Goal: Communication & Community: Participate in discussion

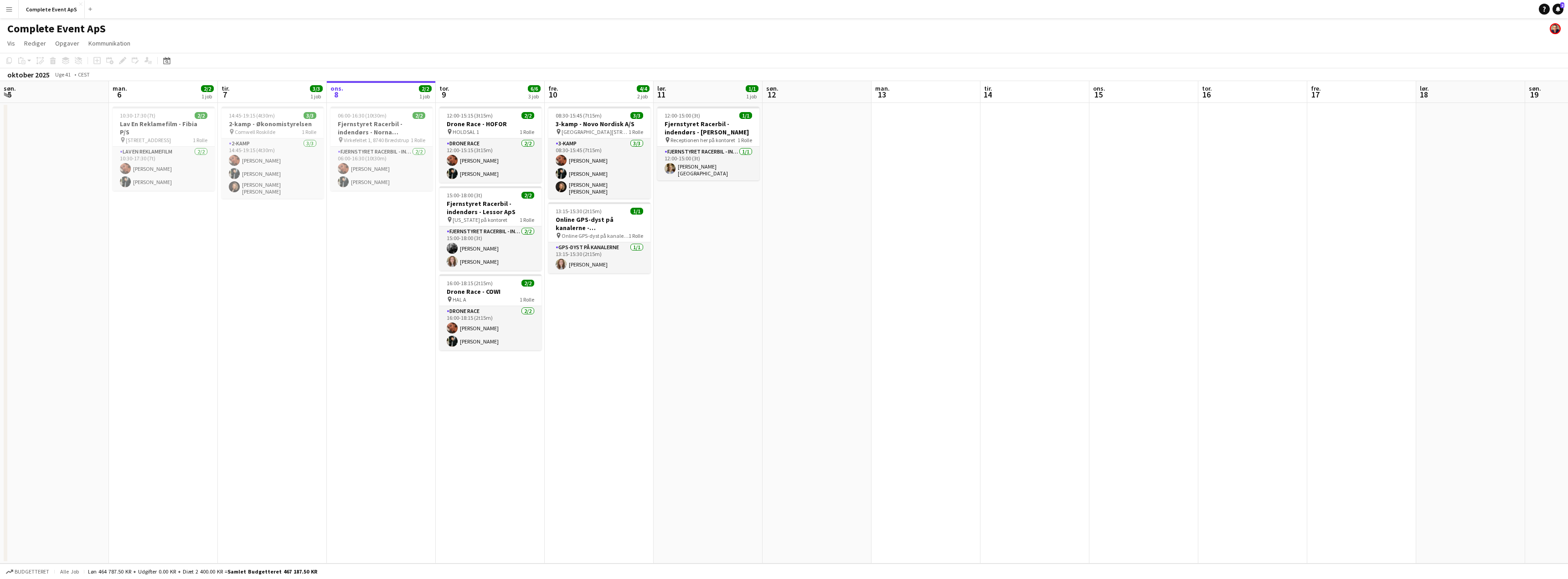
click at [1562, 9] on link "Notifikationer 2" at bounding box center [1558, 9] width 11 height 11
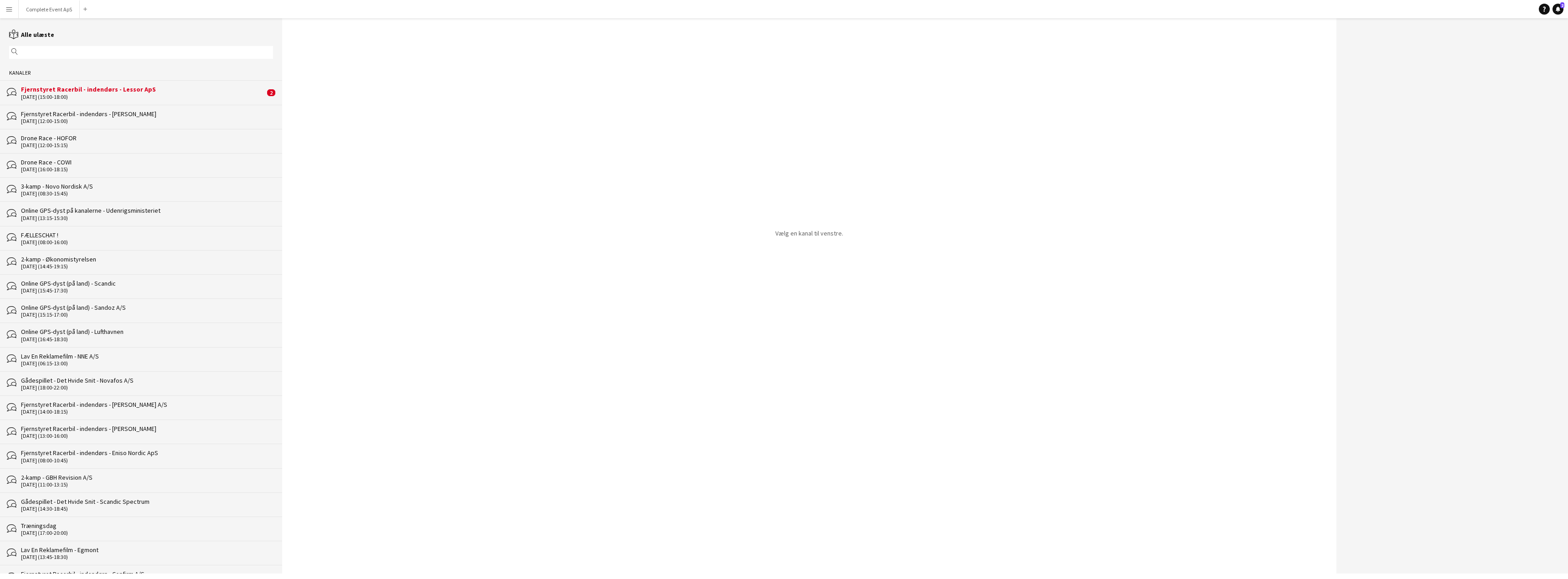
click at [157, 87] on div "Fjernstyret Racerbil - indendørs - Lessor ApS" at bounding box center [143, 90] width 244 height 9
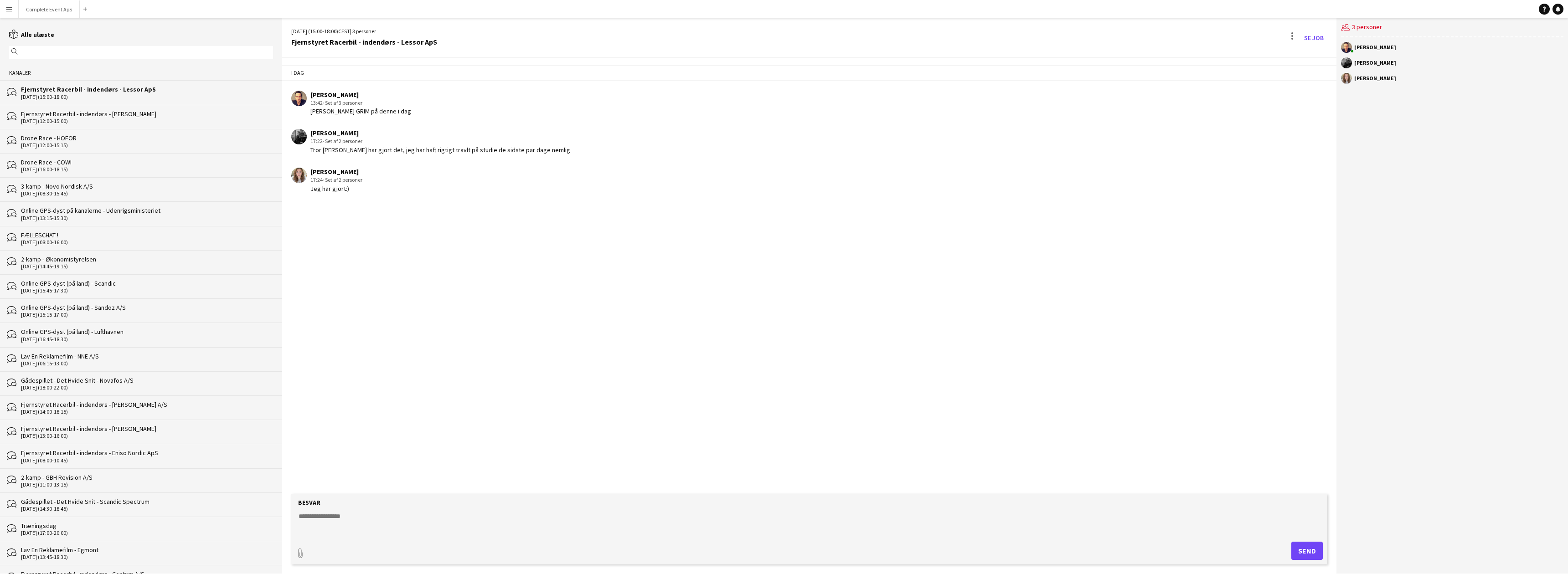
click at [410, 520] on textarea at bounding box center [811, 523] width 1027 height 23
type textarea "*********"
click at [58, 5] on button "Complete Event ApS Luk" at bounding box center [49, 9] width 61 height 18
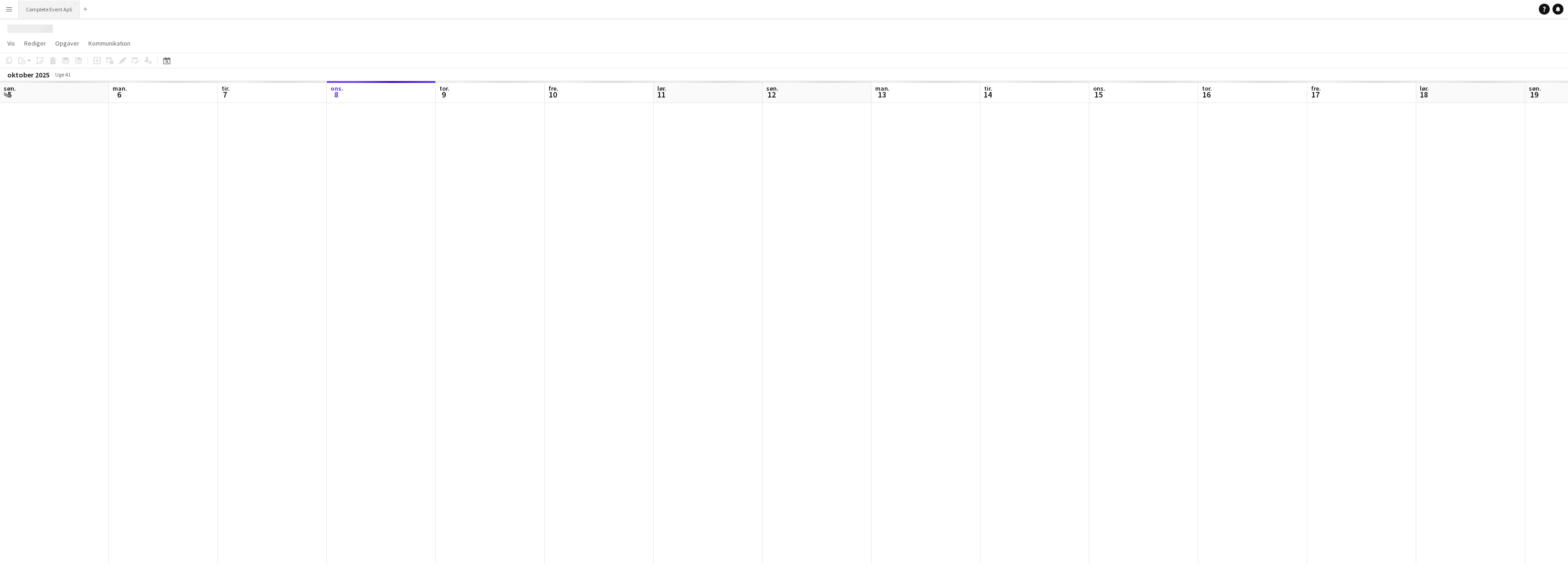
scroll to position [0, 218]
